Goal: Transaction & Acquisition: Purchase product/service

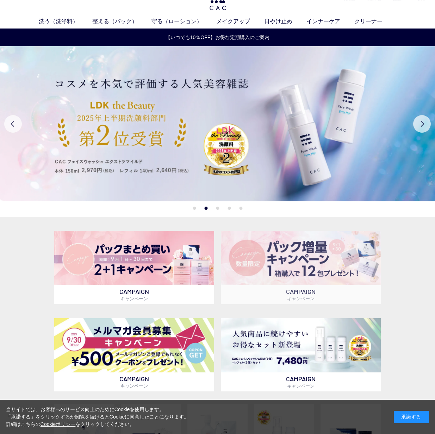
scroll to position [171, 0]
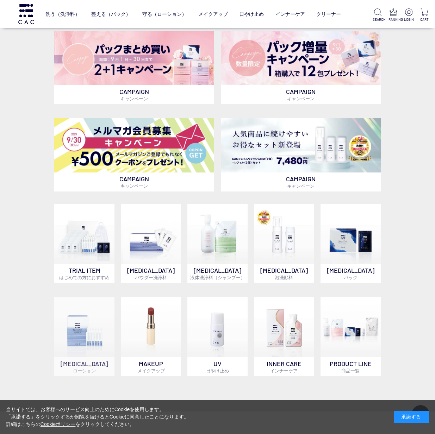
click at [87, 325] on img at bounding box center [84, 327] width 60 height 60
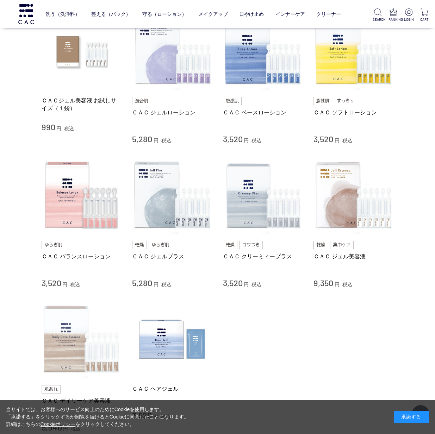
scroll to position [104, 0]
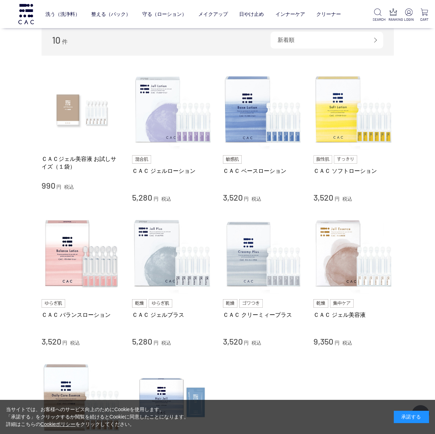
click at [90, 109] on img at bounding box center [82, 110] width 80 height 80
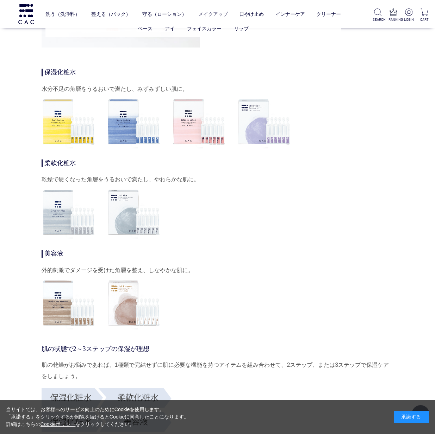
scroll to position [1962, 0]
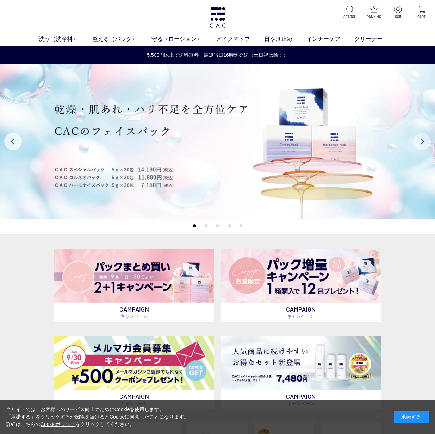
click at [422, 140] on button "Next" at bounding box center [422, 142] width 18 height 18
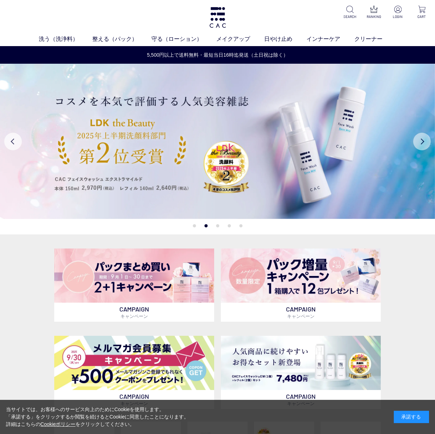
click at [422, 140] on button "Next" at bounding box center [422, 142] width 18 height 18
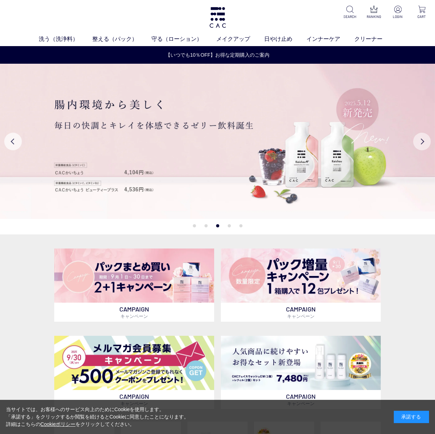
click at [422, 140] on button "Next" at bounding box center [422, 142] width 18 height 18
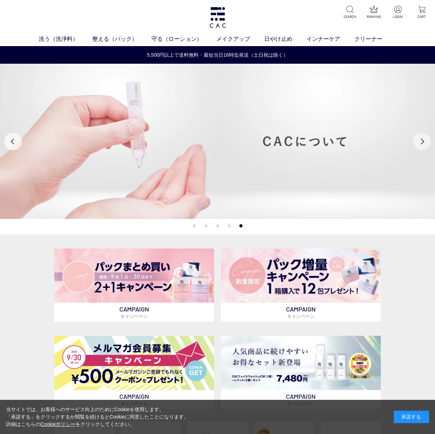
click at [419, 140] on button "Next" at bounding box center [422, 142] width 18 height 18
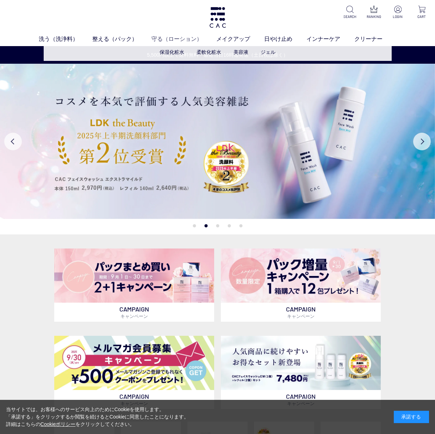
click at [176, 39] on link "守る（ローション）" at bounding box center [183, 39] width 65 height 8
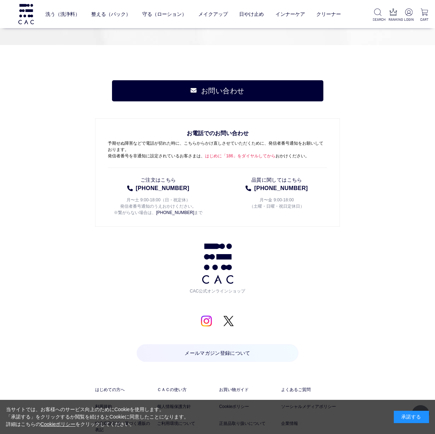
scroll to position [998, 0]
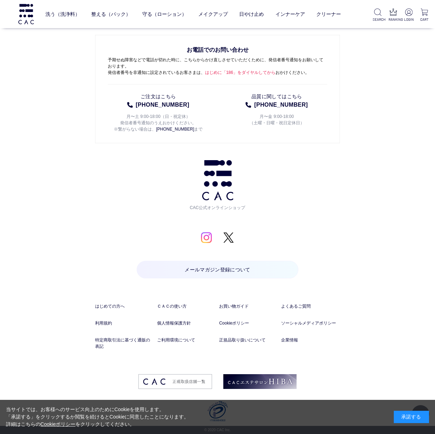
click at [209, 237] on img at bounding box center [207, 238] width 12 height 12
